Goal: Task Accomplishment & Management: Use online tool/utility

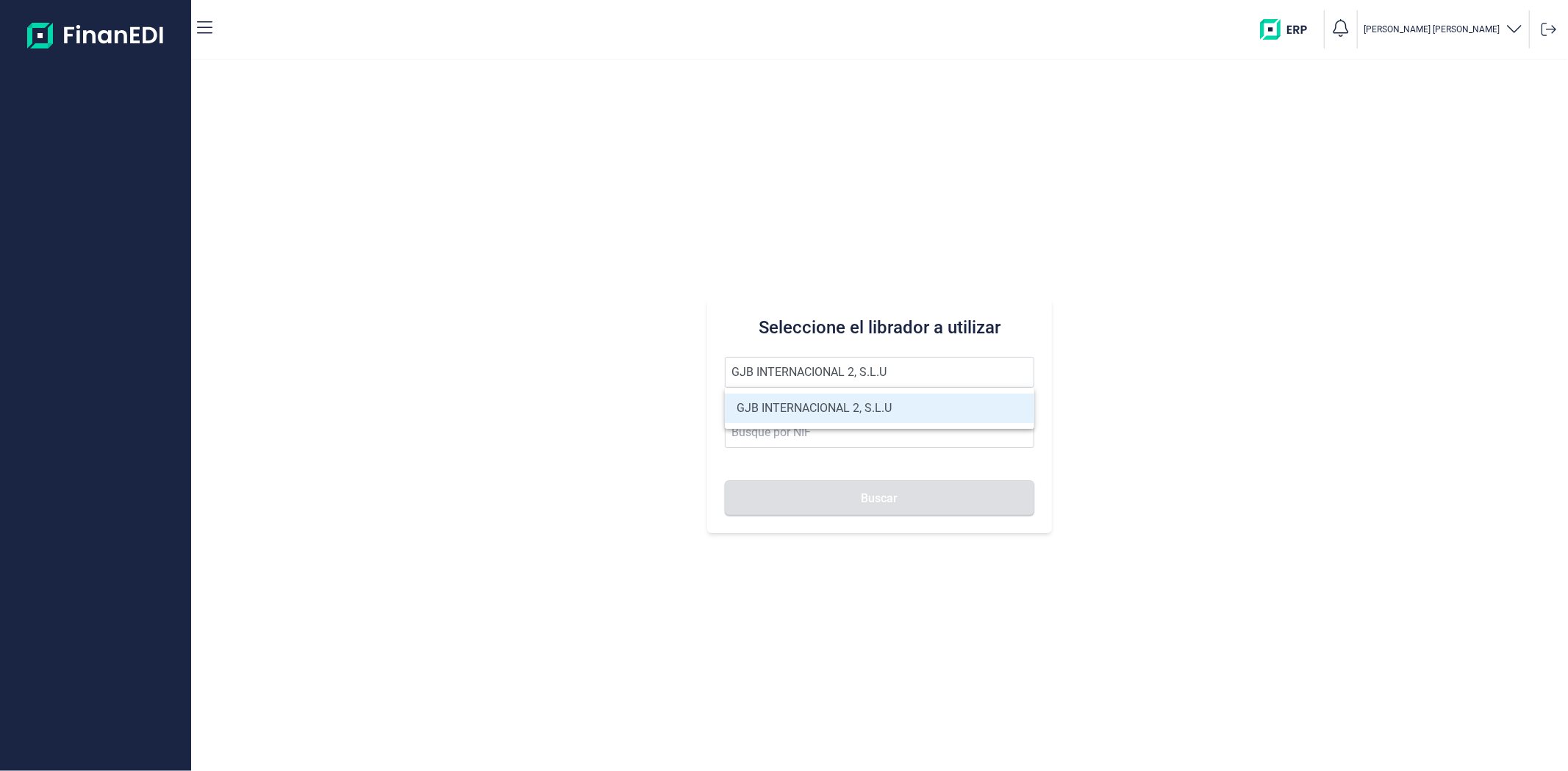
type input "GJB INTERNACIONAL 2, S.L.U"
click at [781, 411] on li "GJB INTERNACIONAL 2, S.L.U" at bounding box center [879, 408] width 308 height 30
type input "B05482971"
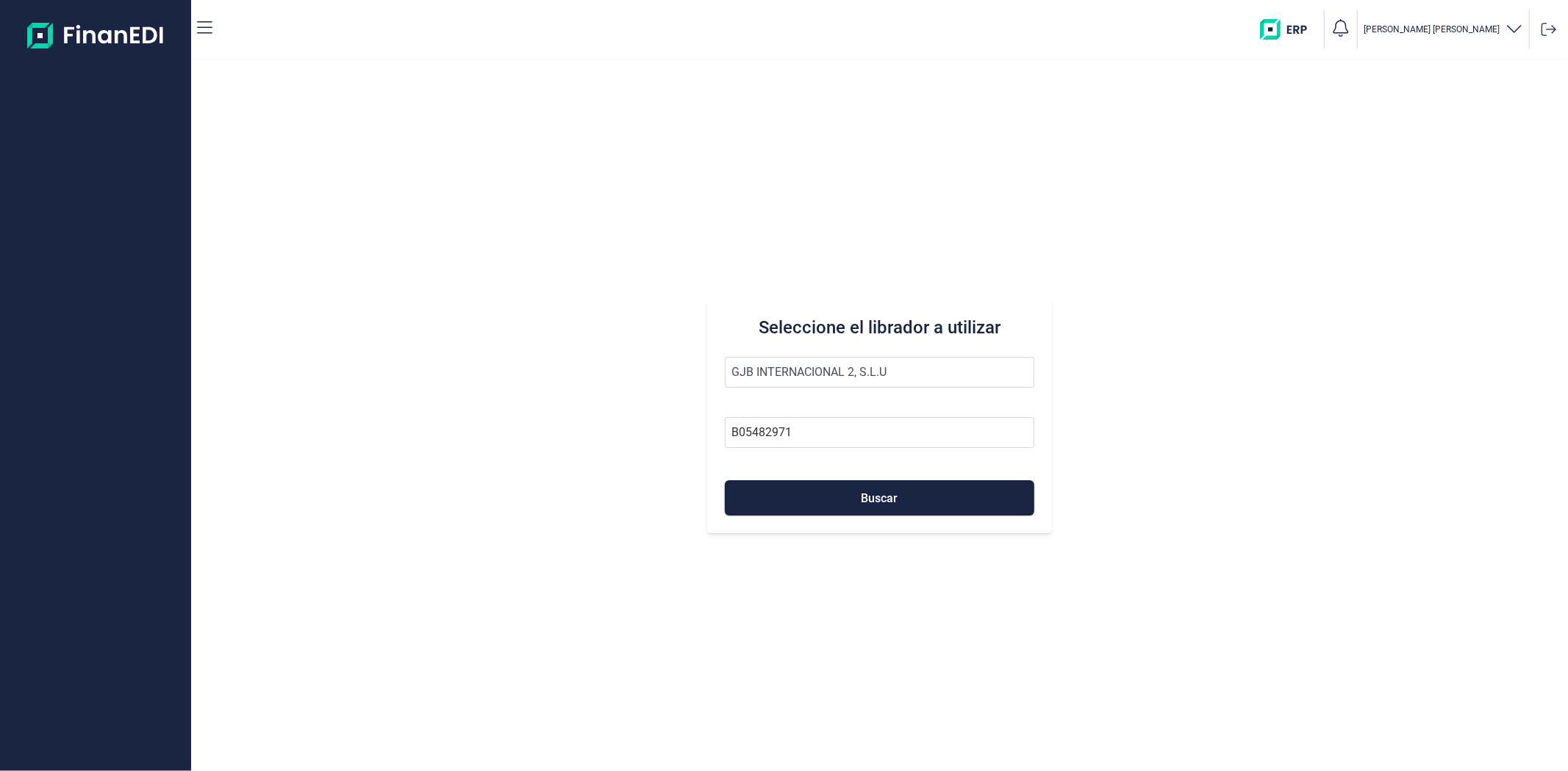
click at [789, 479] on form "GJB INTERNACIONAL 2, S.L.U B05482971 Buscar" at bounding box center [879, 437] width 308 height 159
click at [791, 489] on button "Buscar" at bounding box center [879, 498] width 308 height 35
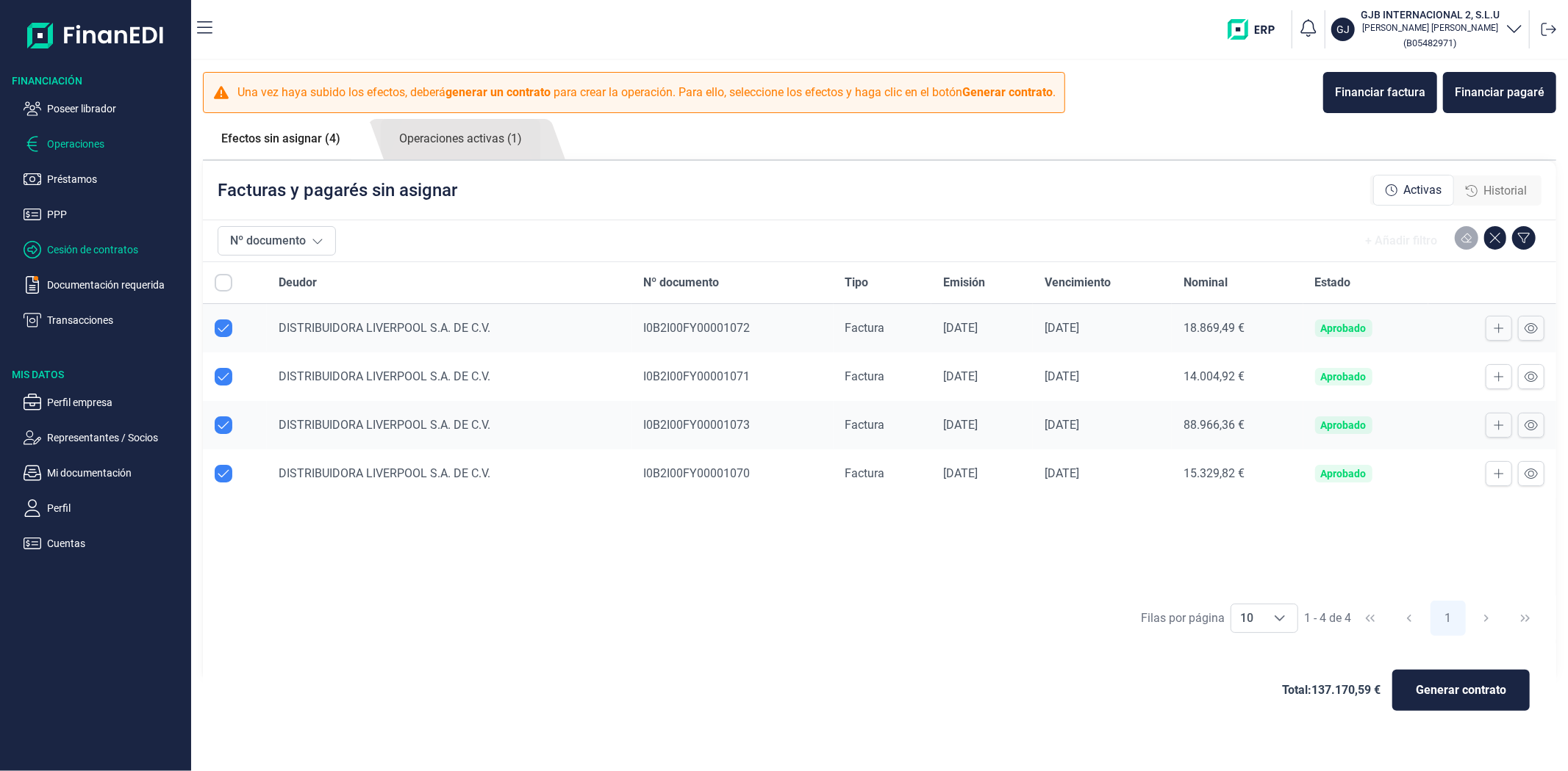
checkbox input "true"
click at [122, 245] on p "Cesión de contratos" at bounding box center [117, 249] width 139 height 18
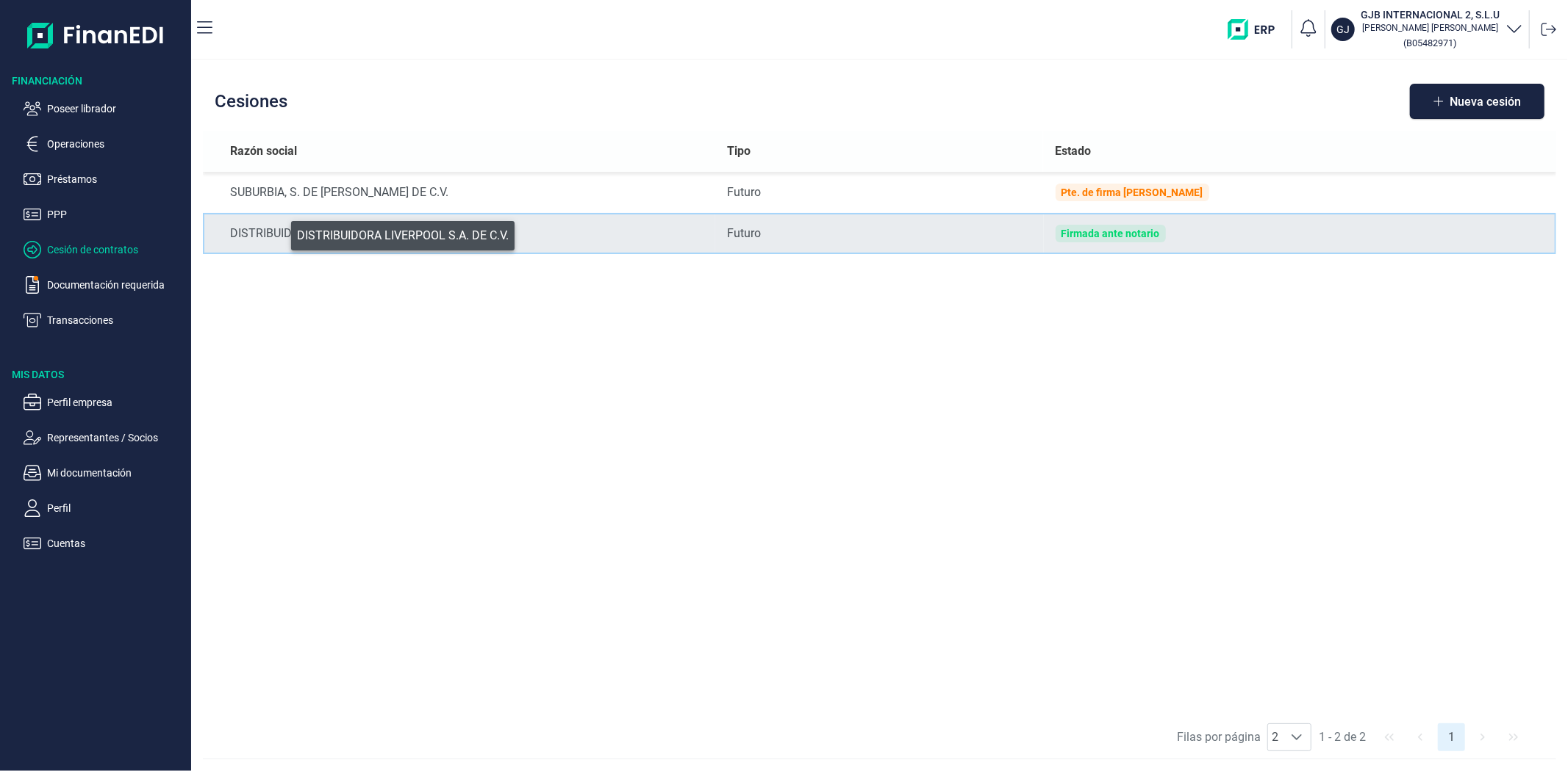
click at [280, 232] on div "DISTRIBUIDORA LIVERPOOL S.A. DE C.V." at bounding box center [466, 233] width 474 height 18
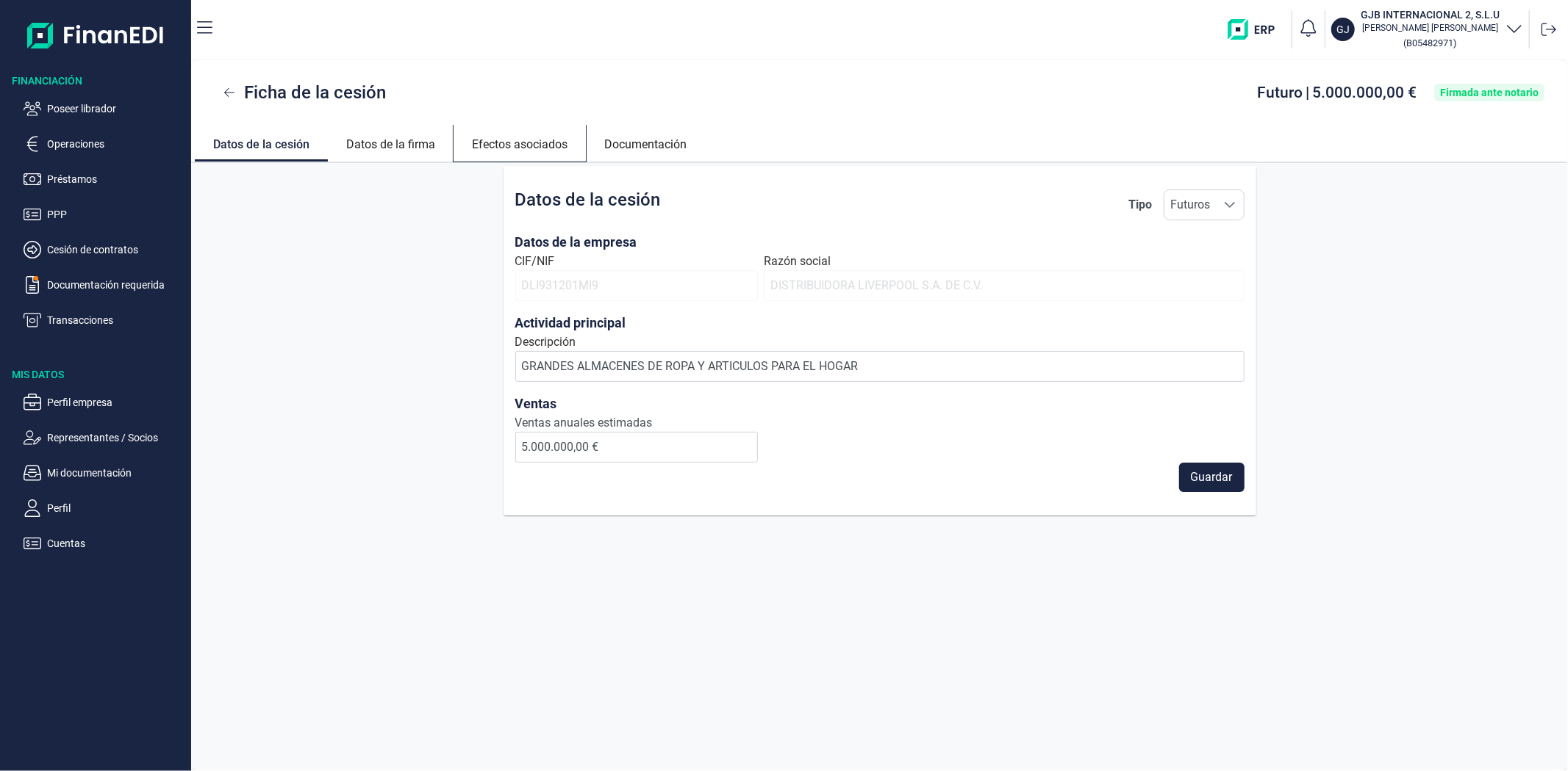
click at [535, 149] on link "Efectos asociados" at bounding box center [520, 143] width 133 height 35
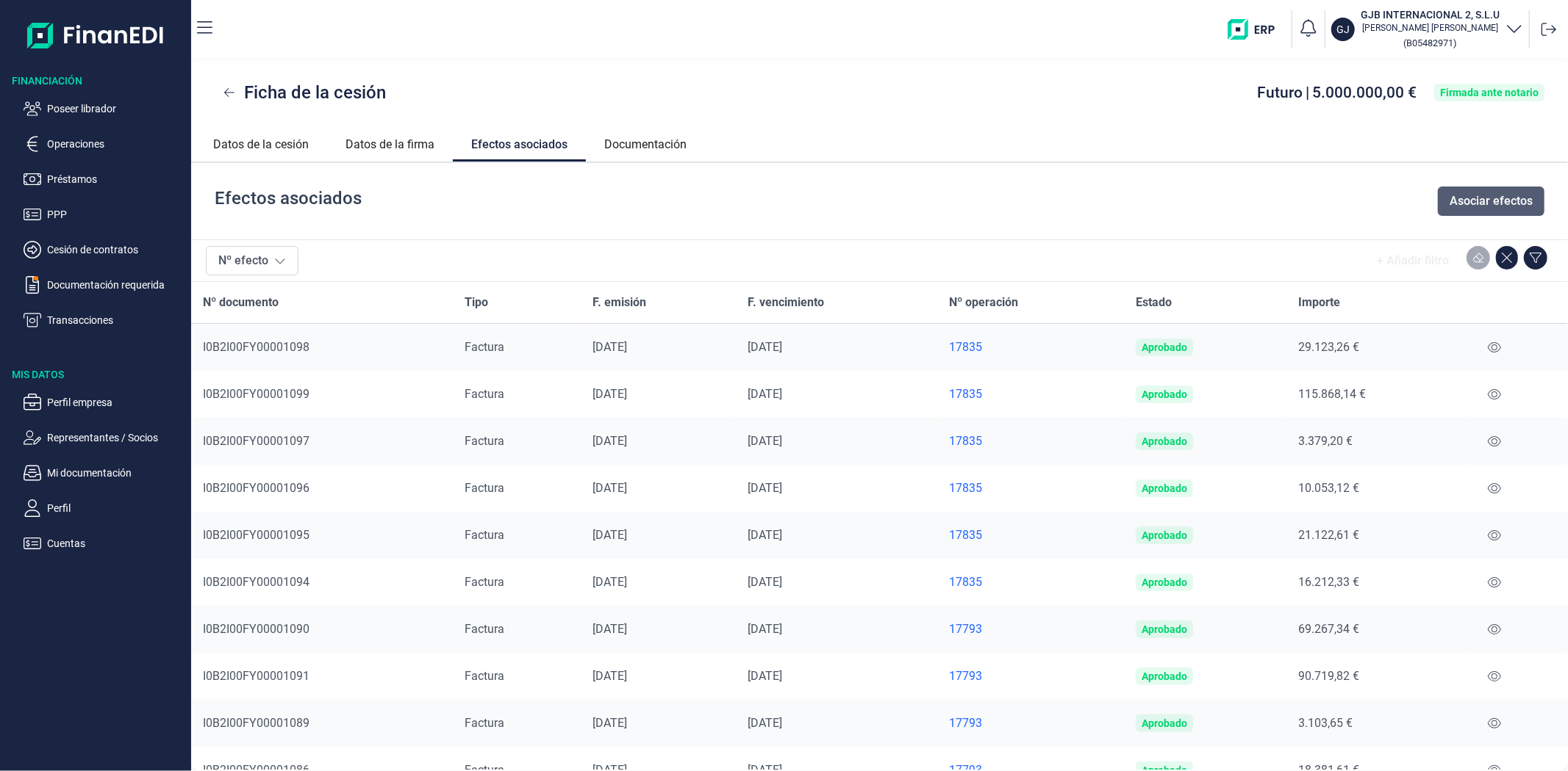
click at [1488, 187] on button "Asociar efectos" at bounding box center [1491, 201] width 106 height 30
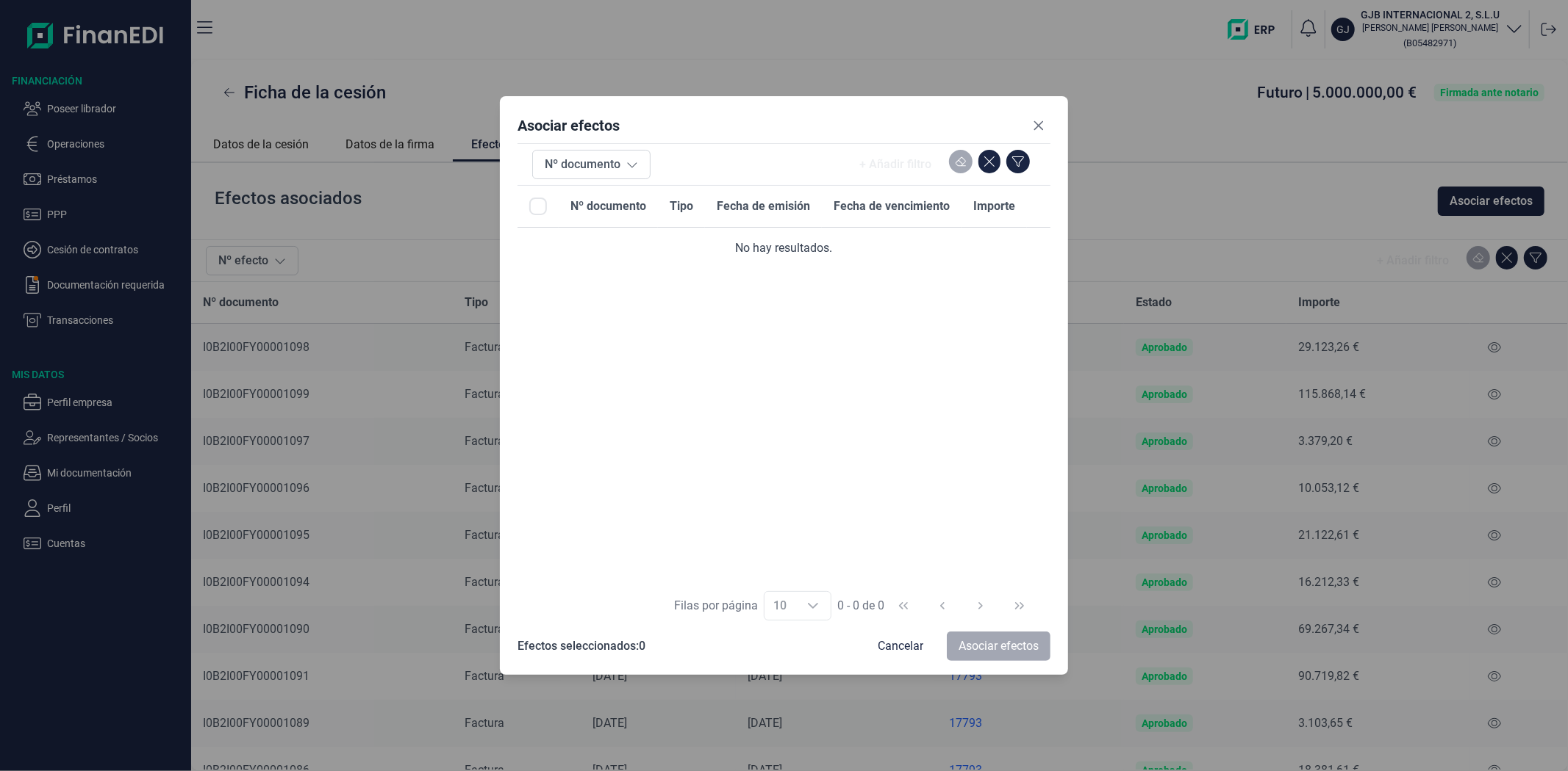
click at [1054, 120] on div "Asociar efectos Nº documento + Añadir filtro Nº documento Tipo Fecha de emisión…" at bounding box center [784, 385] width 568 height 578
click at [1045, 125] on button "Close" at bounding box center [1038, 126] width 24 height 24
